Goal: Transaction & Acquisition: Purchase product/service

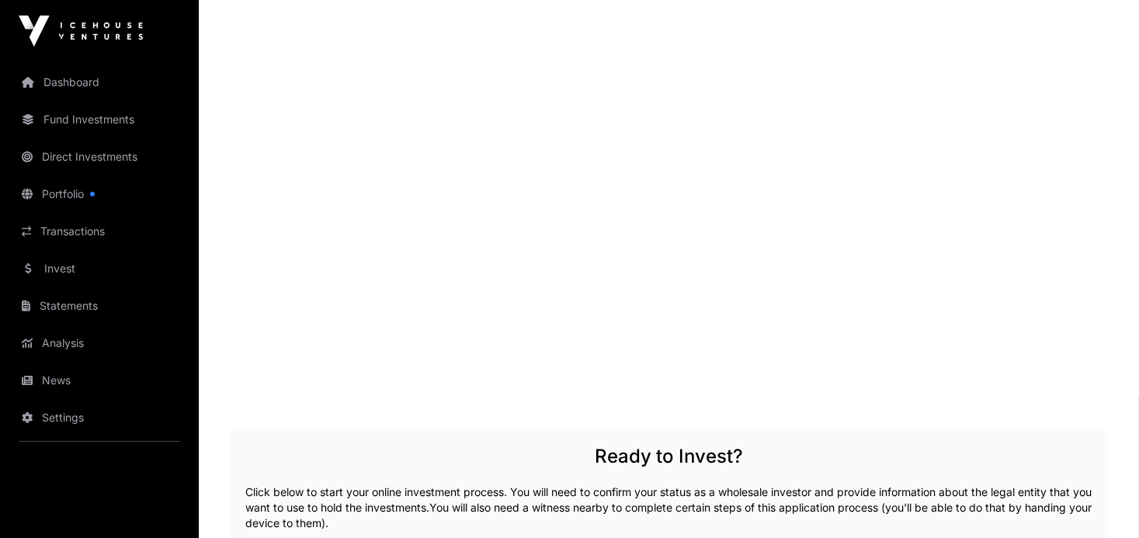
scroll to position [2539, 0]
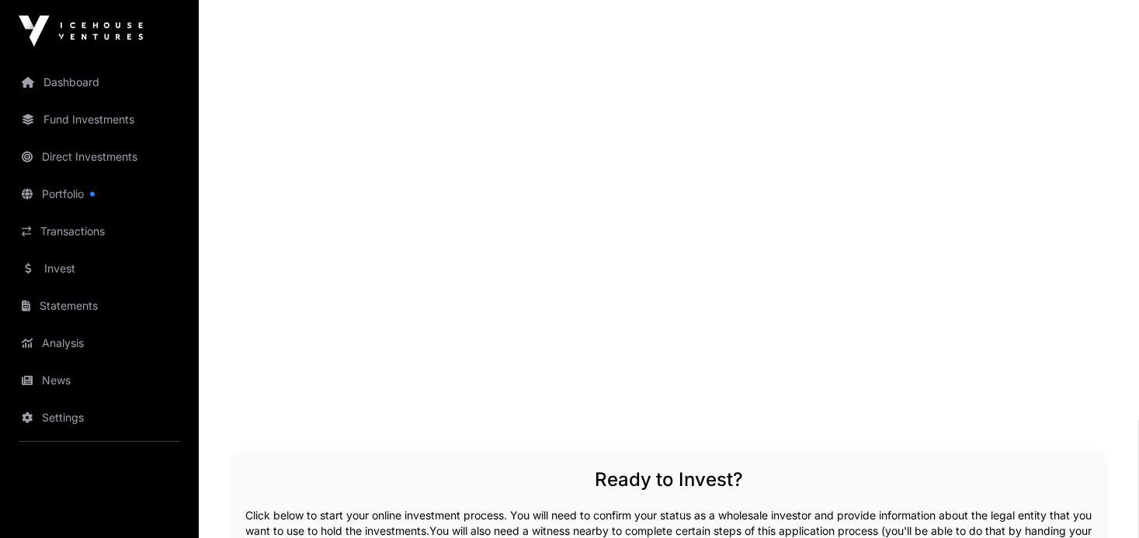
click at [71, 263] on link "Invest" at bounding box center [99, 269] width 174 height 34
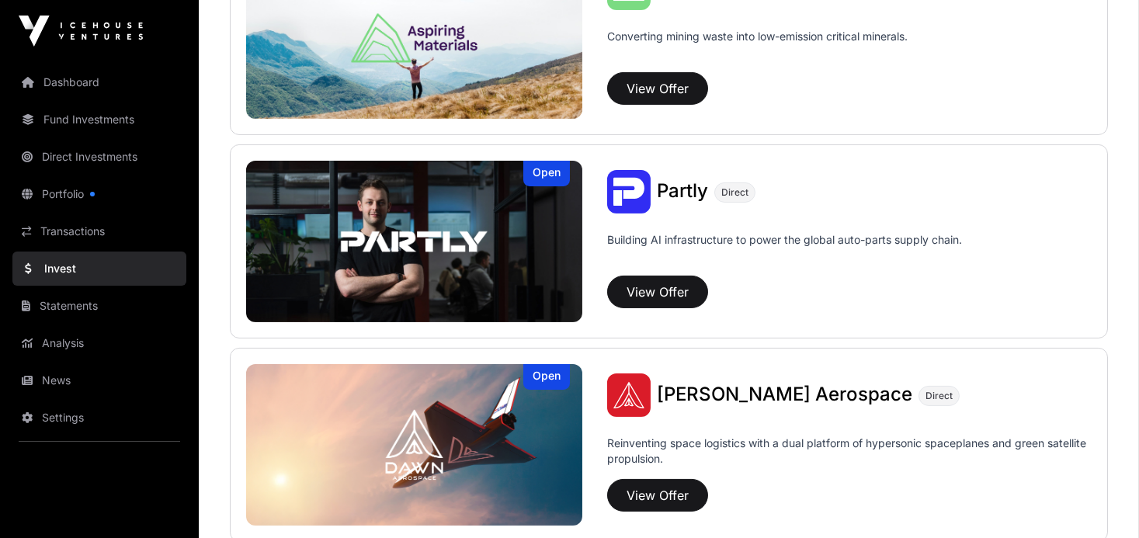
scroll to position [1670, 0]
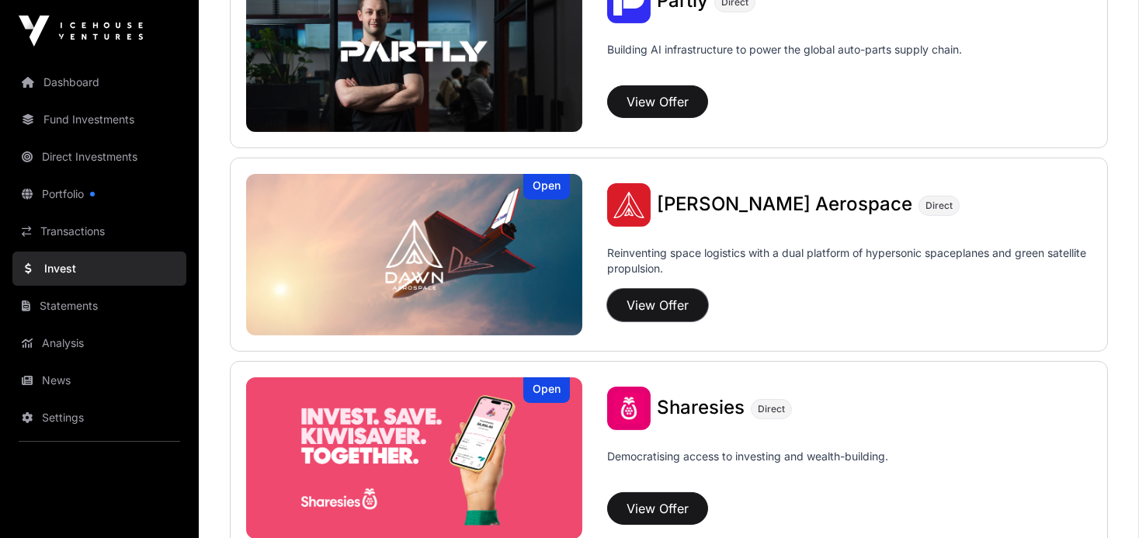
click at [630, 306] on button "View Offer" at bounding box center [657, 305] width 101 height 33
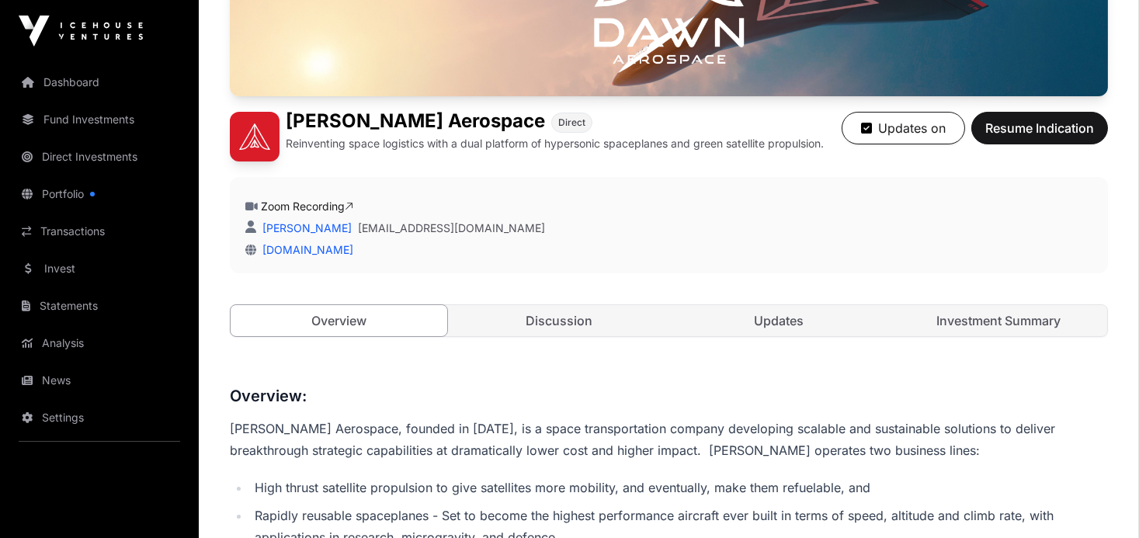
scroll to position [357, 0]
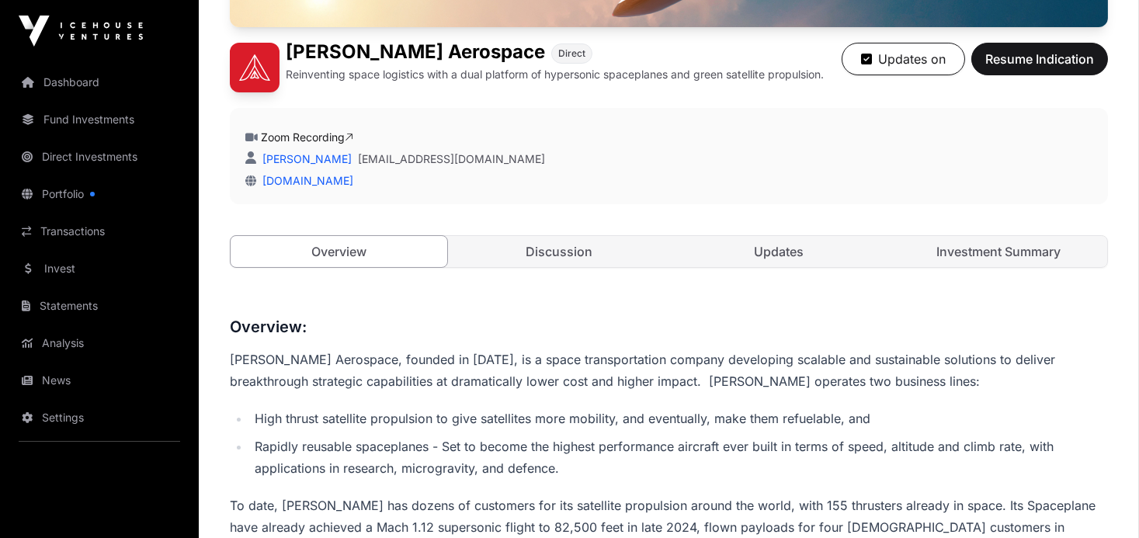
click at [963, 249] on link "Investment Summary" at bounding box center [999, 251] width 217 height 31
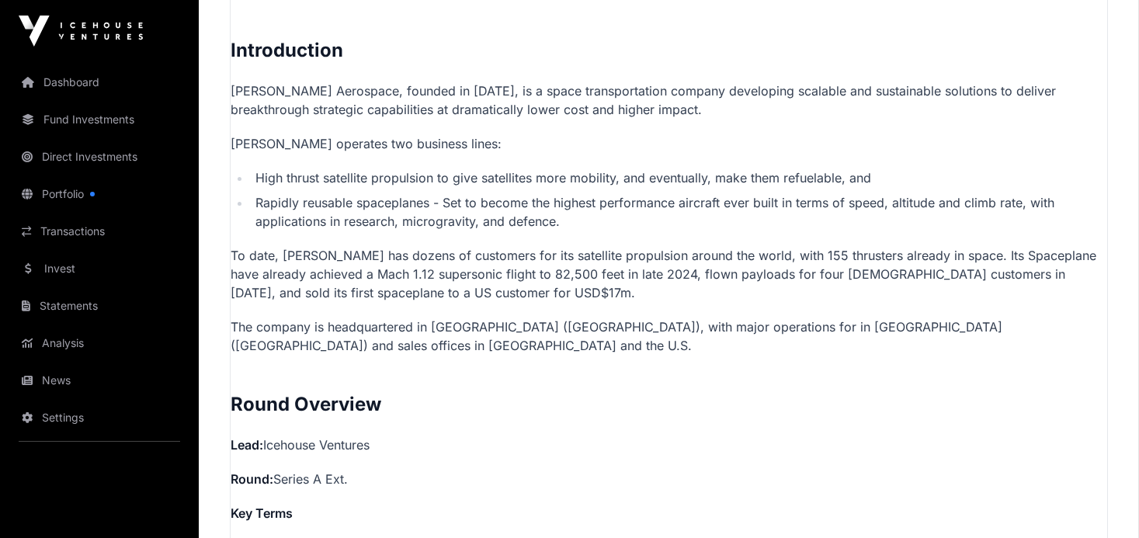
scroll to position [1076, 0]
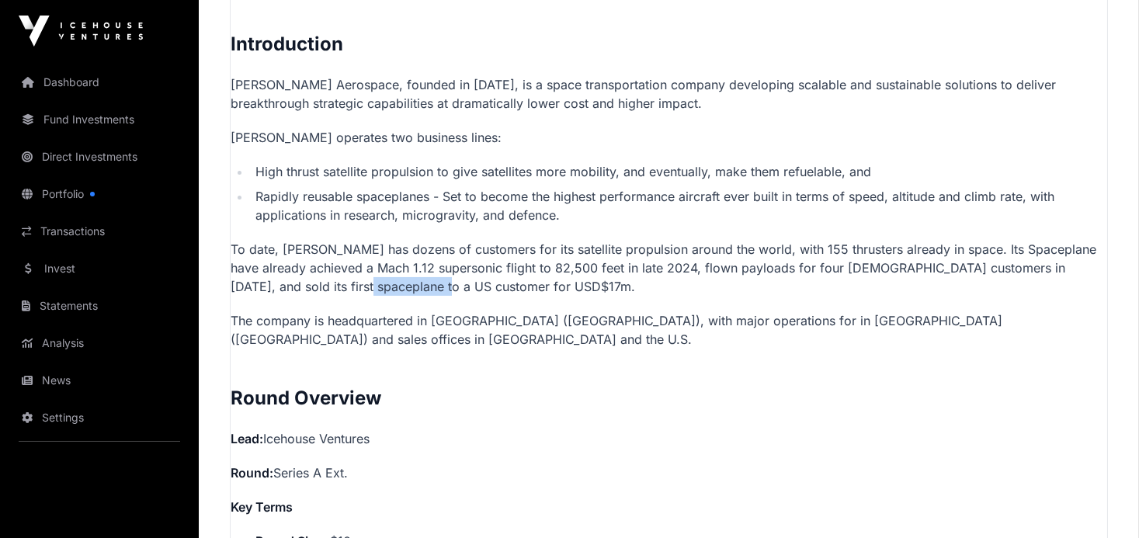
drag, startPoint x: 385, startPoint y: 286, endPoint x: 301, endPoint y: 283, distance: 83.9
click at [301, 283] on p "To date, [PERSON_NAME] has dozens of customers for its satellite propulsion aro…" at bounding box center [669, 268] width 877 height 56
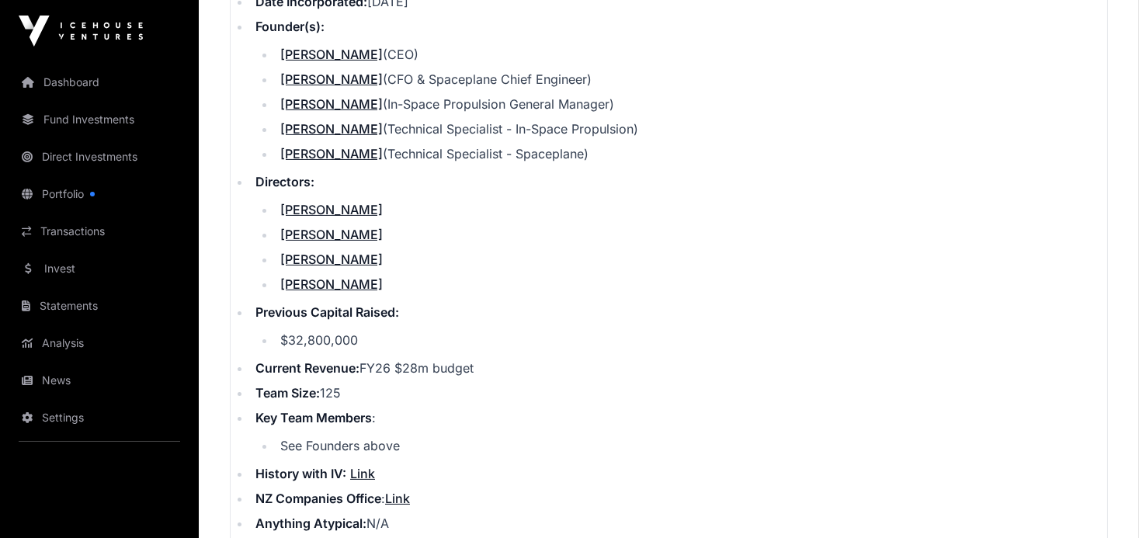
scroll to position [1944, 0]
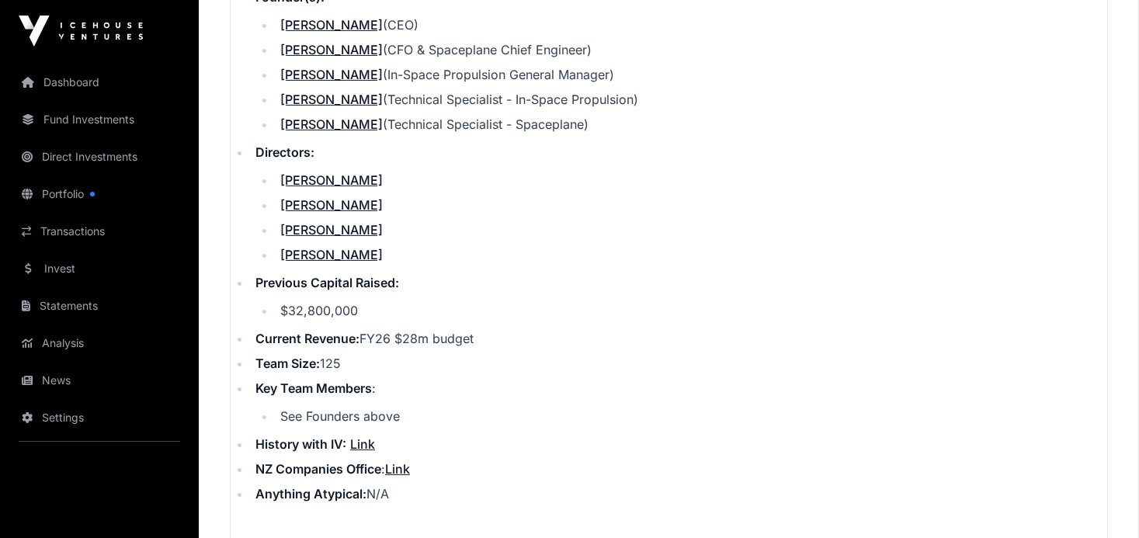
drag, startPoint x: 481, startPoint y: 337, endPoint x: 325, endPoint y: 341, distance: 156.9
click at [325, 341] on li "Current Revenue: FY26 $28m budget" at bounding box center [679, 338] width 857 height 19
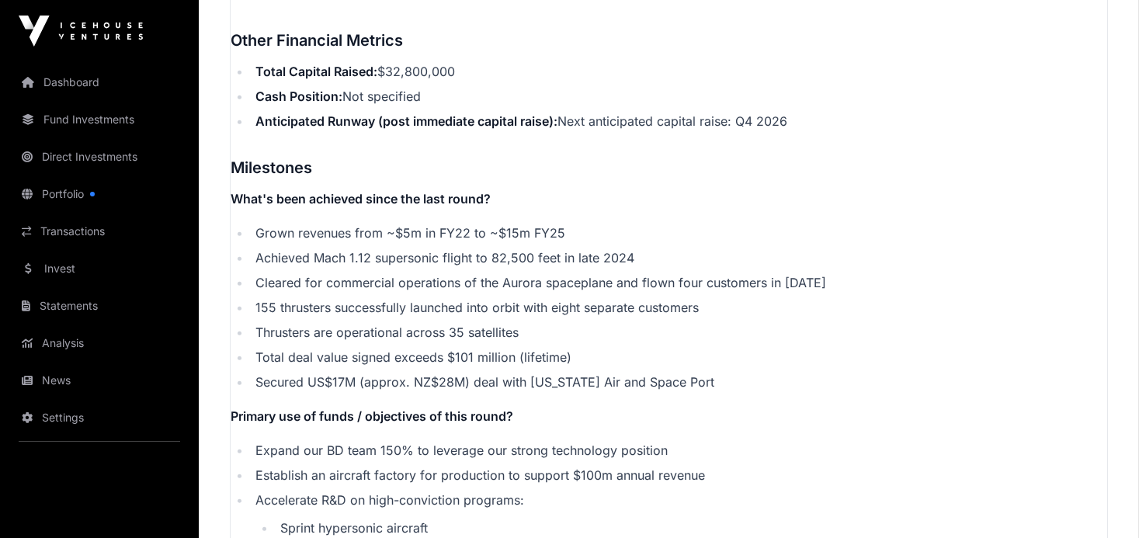
scroll to position [2713, 0]
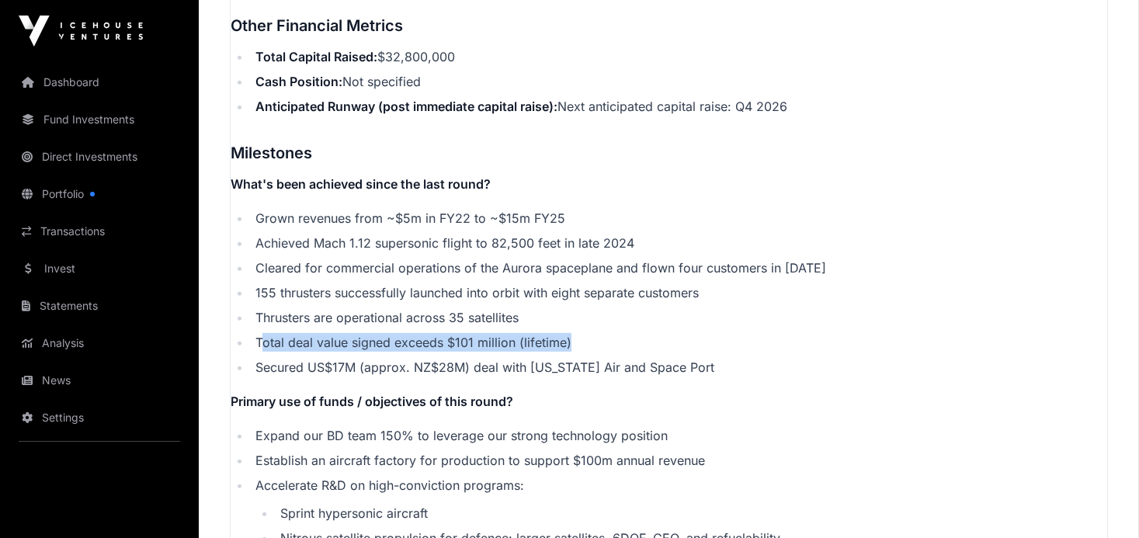
drag, startPoint x: 575, startPoint y: 339, endPoint x: 265, endPoint y: 342, distance: 309.9
click at [265, 342] on li "Total deal value signed exceeds $101 million (lifetime)" at bounding box center [679, 342] width 857 height 19
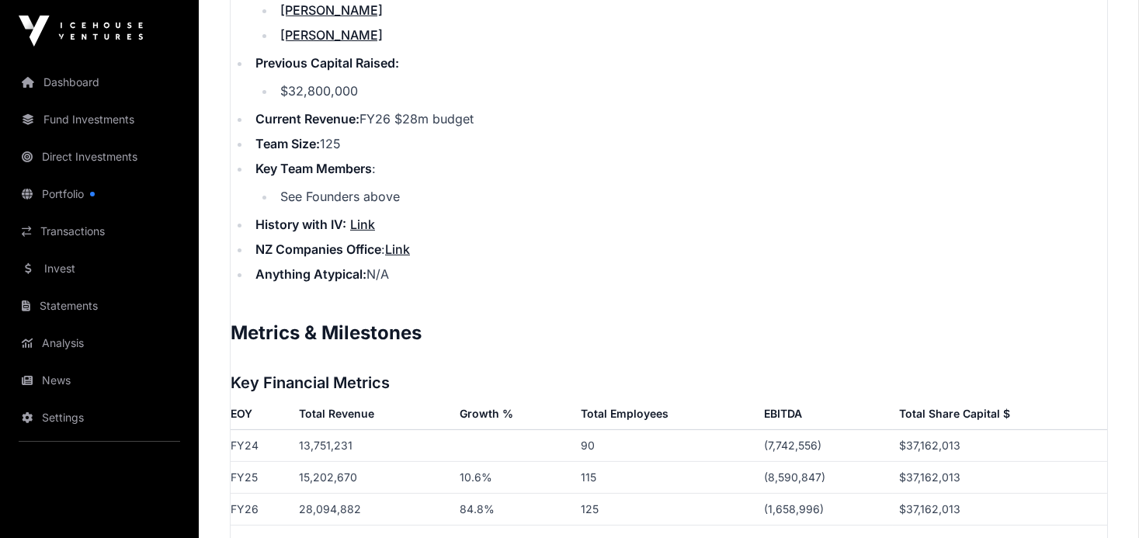
scroll to position [2157, 0]
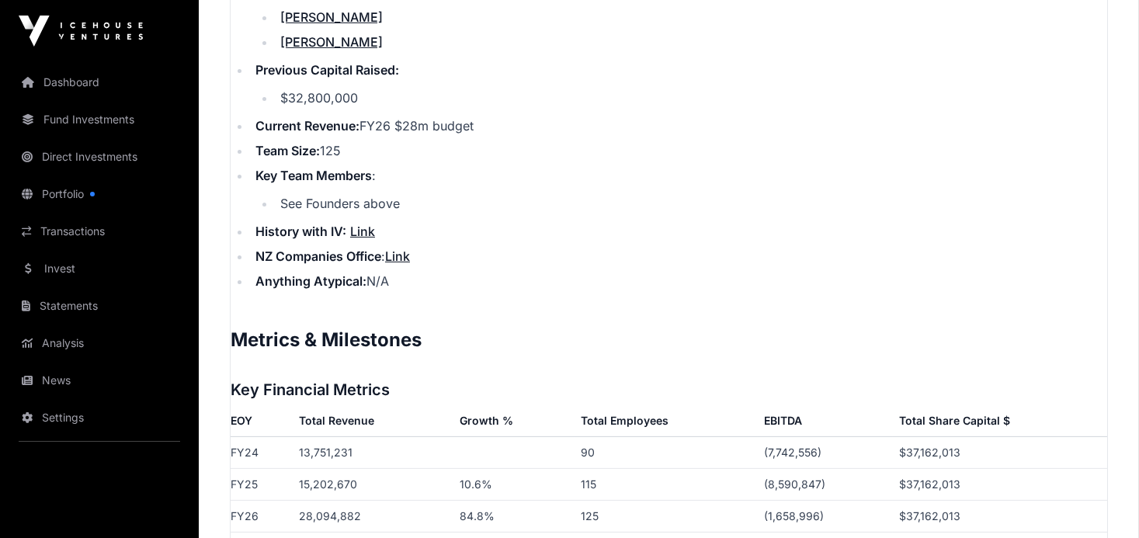
drag, startPoint x: 485, startPoint y: 123, endPoint x: 359, endPoint y: 116, distance: 126.0
click at [359, 116] on li "Current Revenue: FY26 $28m budget" at bounding box center [679, 125] width 857 height 19
drag, startPoint x: 359, startPoint y: 116, endPoint x: 494, endPoint y: 253, distance: 192.2
click at [494, 253] on li "NZ Companies Office : Link" at bounding box center [679, 256] width 857 height 19
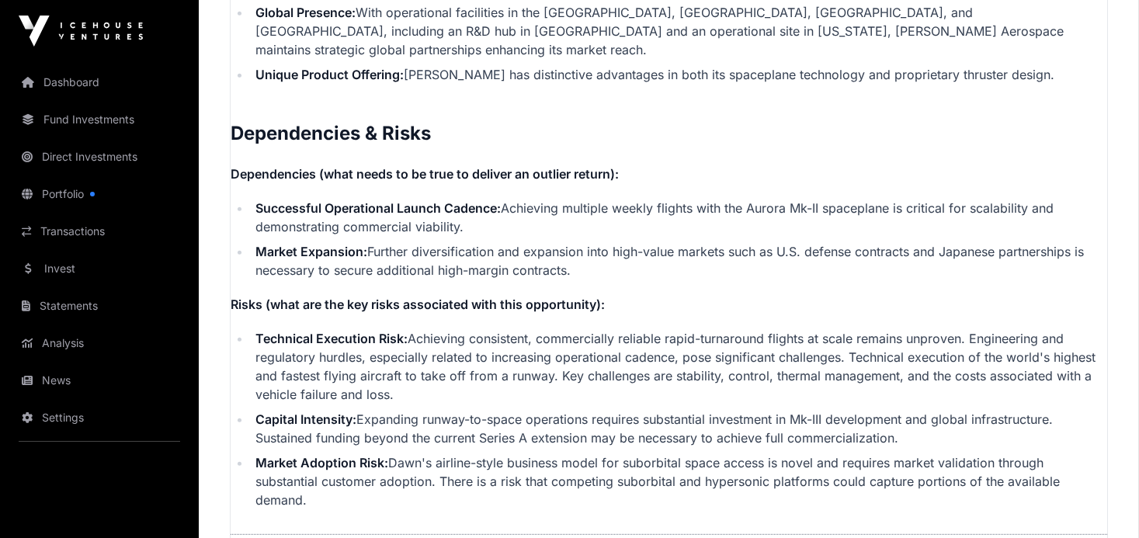
scroll to position [3449, 0]
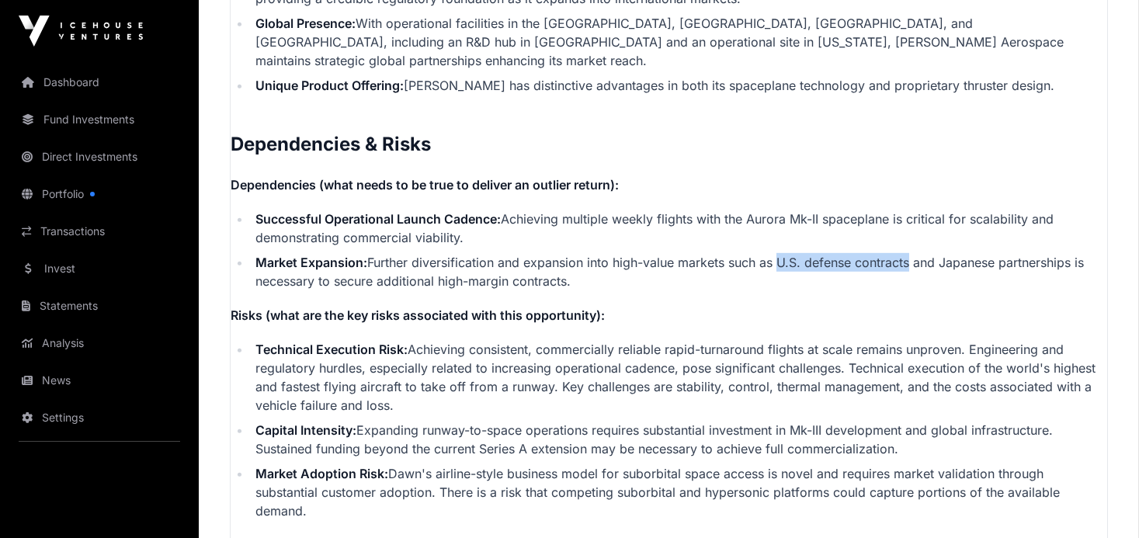
drag, startPoint x: 910, startPoint y: 235, endPoint x: 766, endPoint y: 233, distance: 143.7
click at [766, 253] on li "Market Expansion: Further diversification and expansion into high-value markets…" at bounding box center [679, 271] width 857 height 37
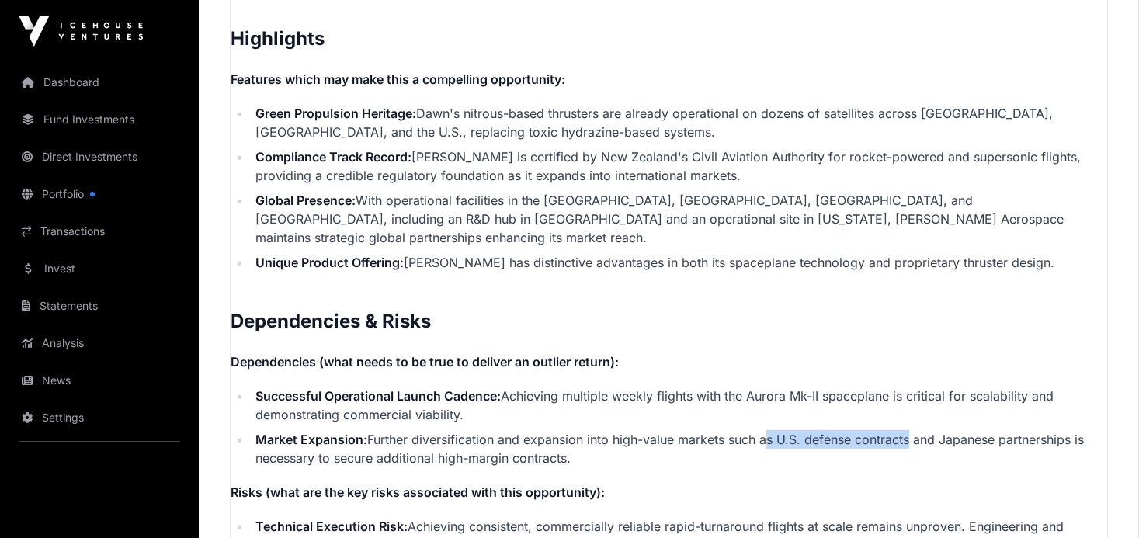
scroll to position [3249, 0]
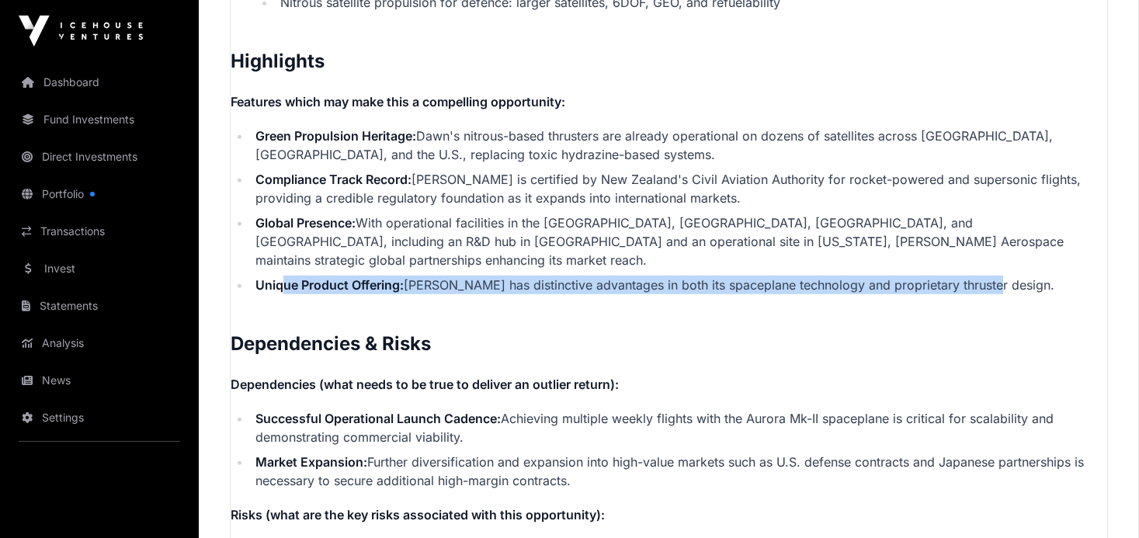
drag, startPoint x: 987, startPoint y: 262, endPoint x: 266, endPoint y: 269, distance: 720.7
click at [272, 276] on li "Unique Product Offering: [PERSON_NAME] has distinctive advantages in both its s…" at bounding box center [679, 285] width 857 height 19
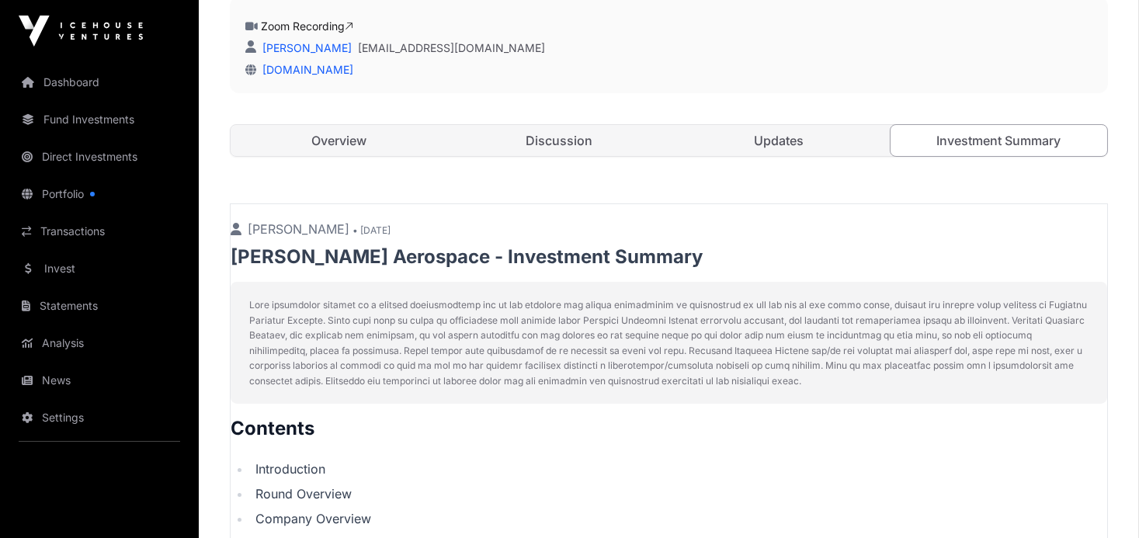
scroll to position [447, 0]
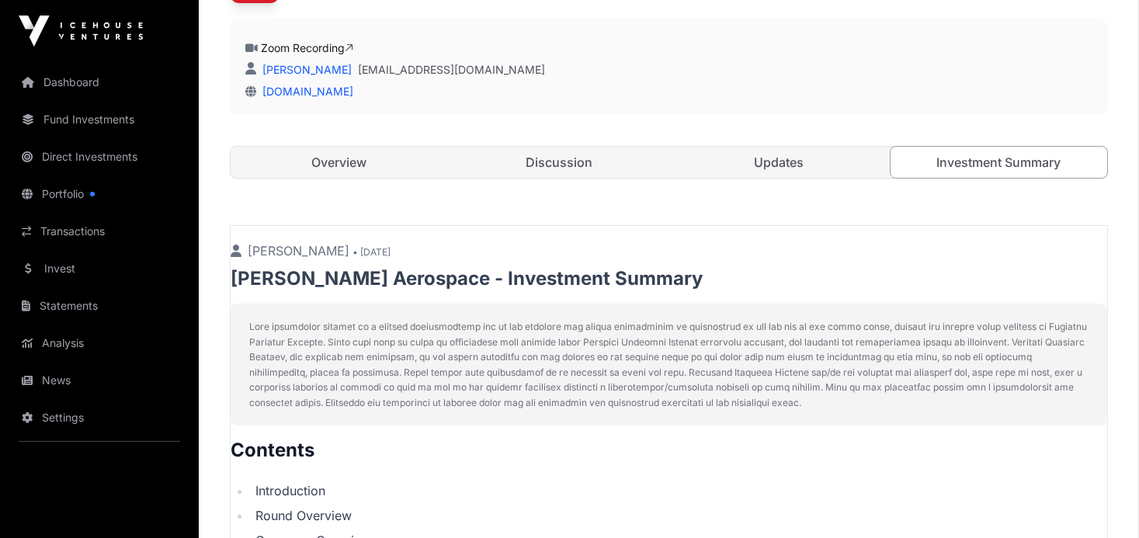
click at [357, 154] on link "Overview" at bounding box center [339, 162] width 217 height 31
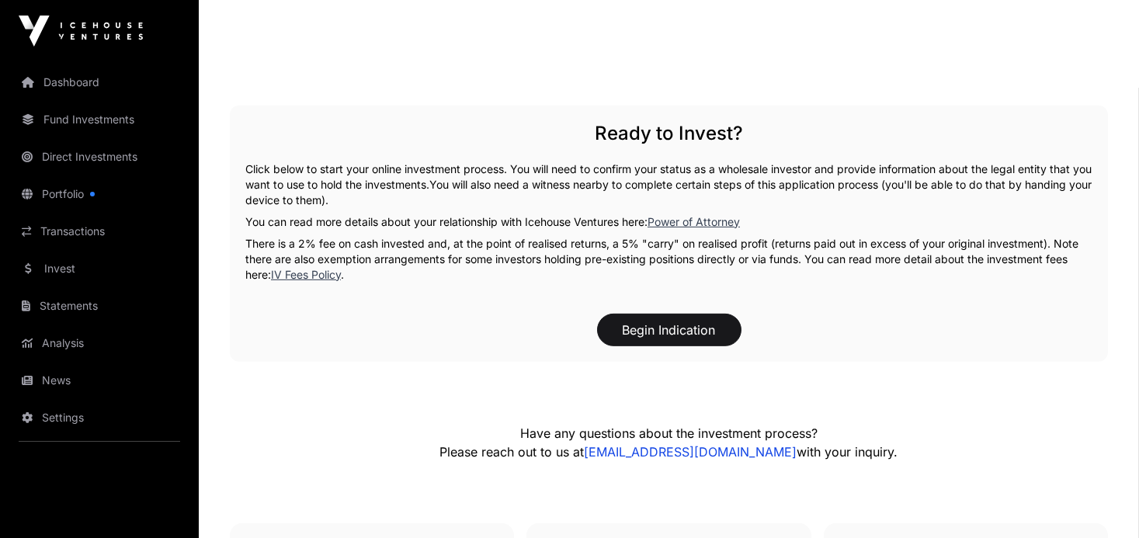
scroll to position [2890, 0]
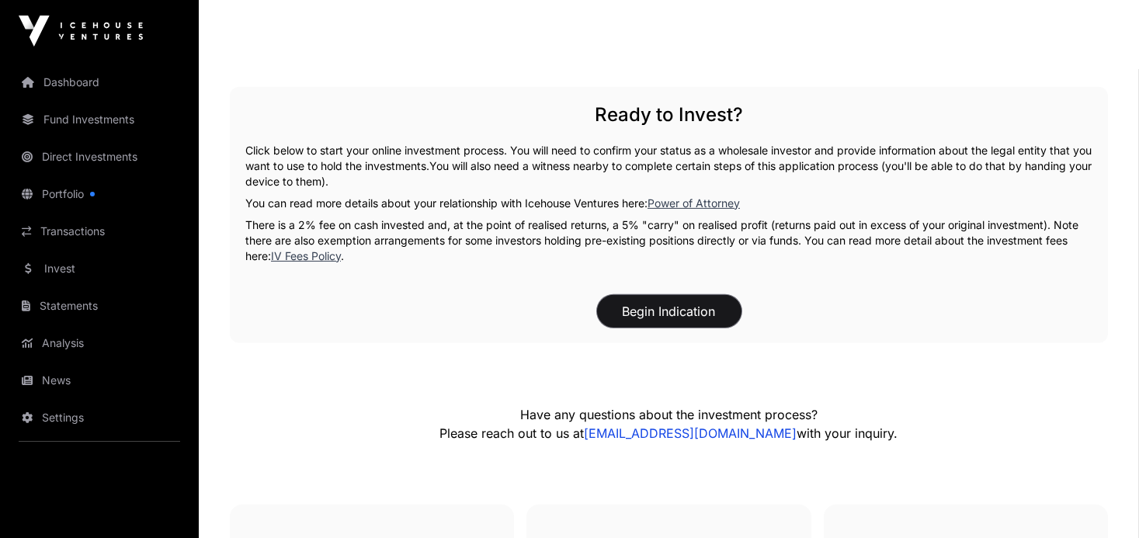
click at [648, 312] on button "Begin Indication" at bounding box center [669, 311] width 144 height 33
click at [654, 310] on button "Begin Indication" at bounding box center [669, 311] width 144 height 33
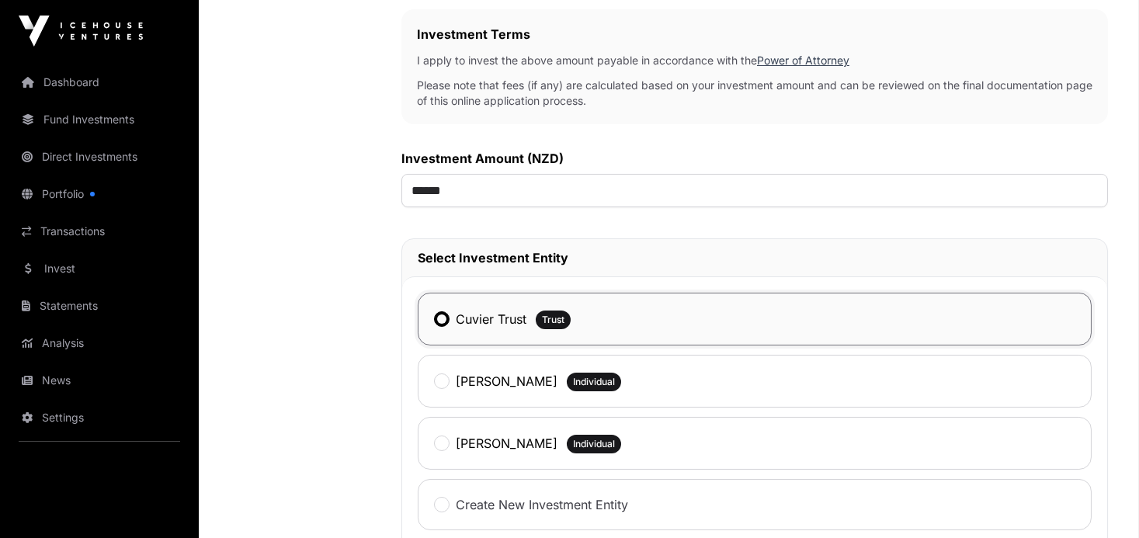
scroll to position [495, 0]
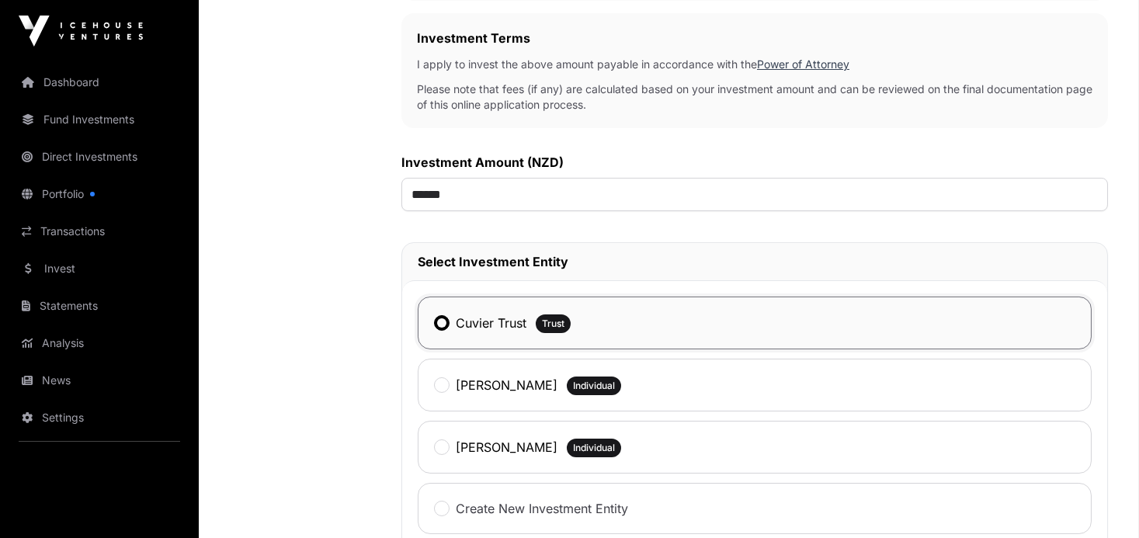
click at [54, 270] on link "Invest" at bounding box center [99, 269] width 174 height 34
